Goal: Download file/media

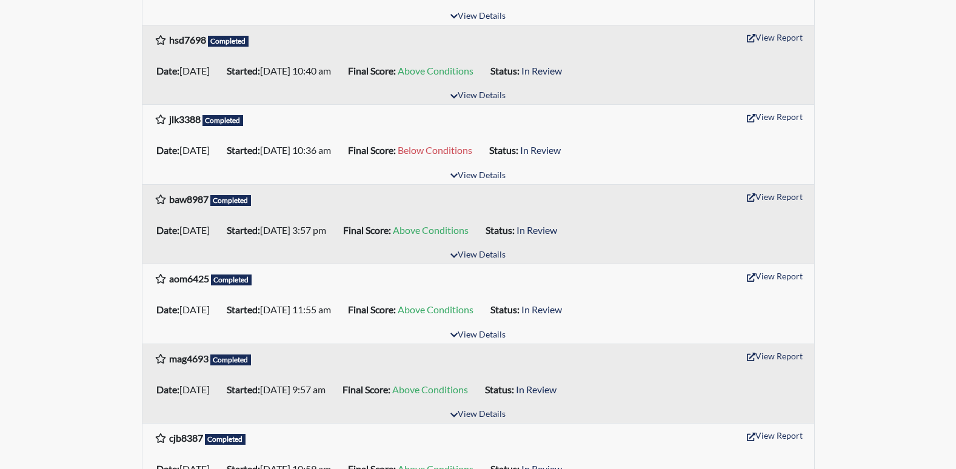
scroll to position [545, 0]
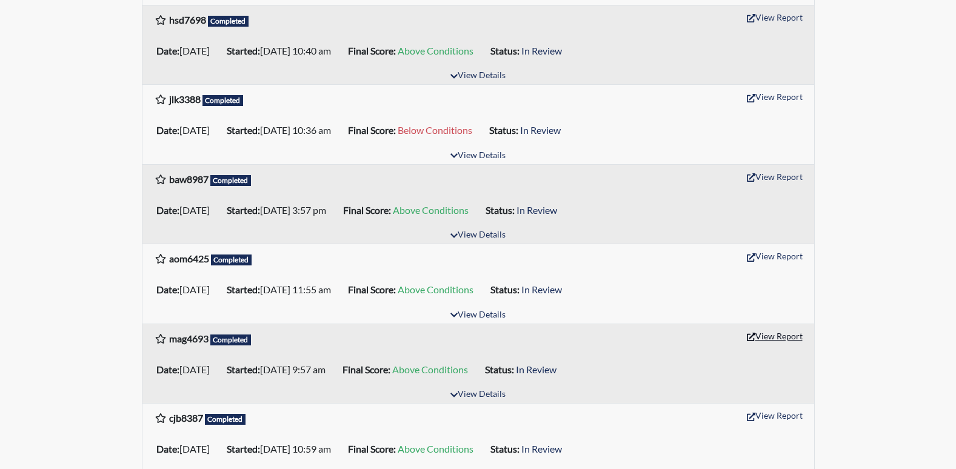
click at [782, 333] on button "View Report" at bounding box center [774, 336] width 67 height 19
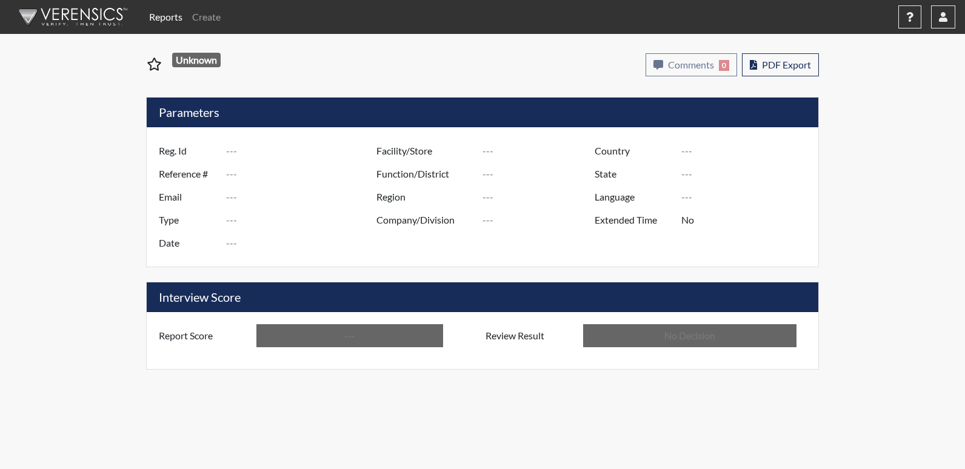
type input "mag4693"
type input "48602"
type input "---"
type input "Corrections Pre-Employment"
type input "Jul 21, 2025"
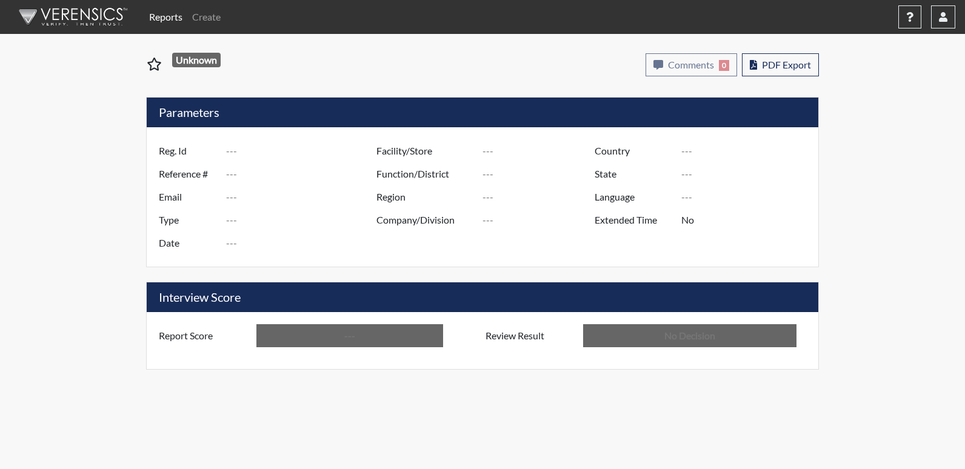
type input "Emanuel PDC"
type input "[GEOGRAPHIC_DATA]"
type input "[US_STATE]"
type input "English"
type input "Above Conditions"
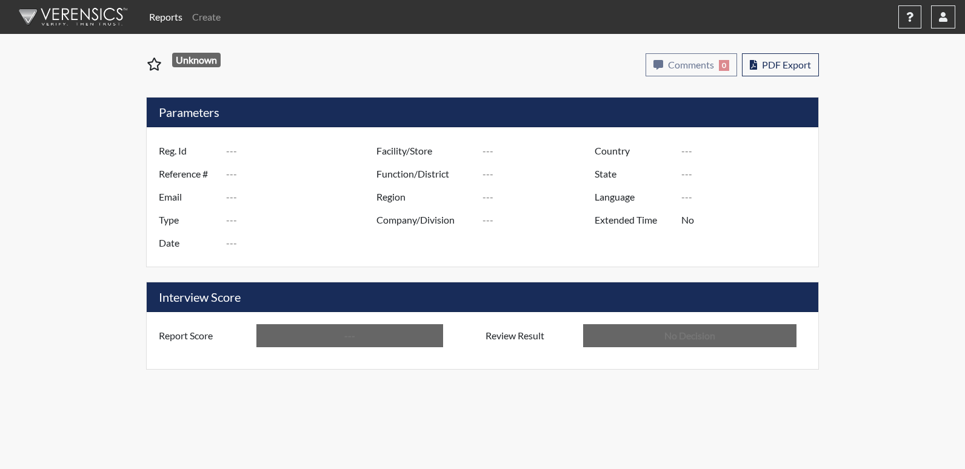
type input "In Review"
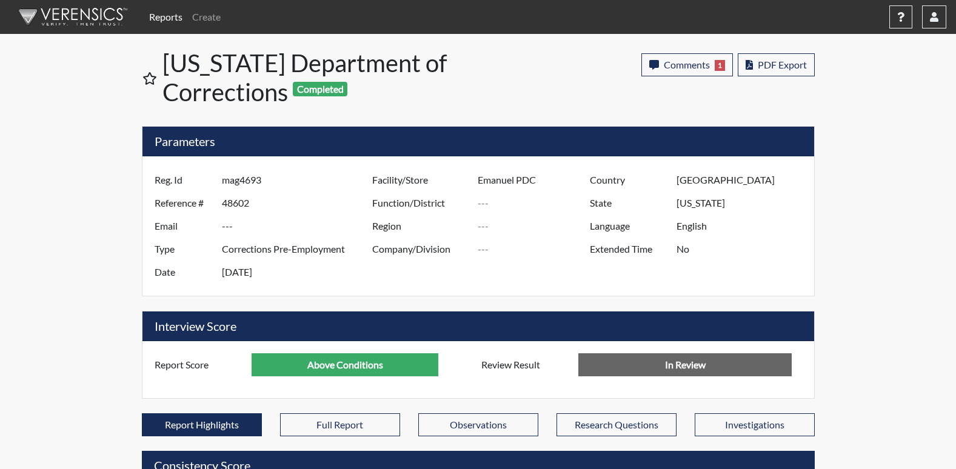
scroll to position [201, 504]
click at [773, 59] on span "PDF Export" at bounding box center [781, 65] width 49 height 12
